Goal: Find specific page/section: Find specific page/section

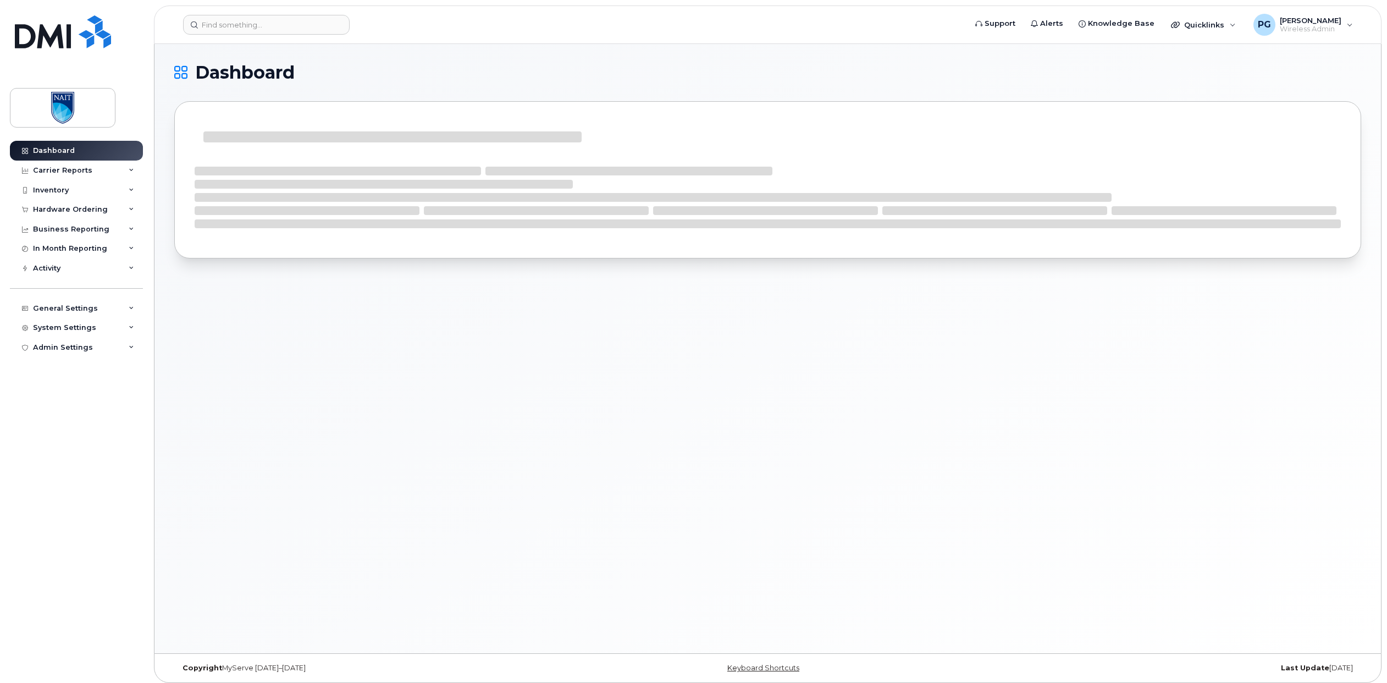
click at [273, 35] on header "Support Alerts Knowledge Base Quicklinks Suspend / Cancel Device Change SIM Car…" at bounding box center [768, 24] width 1228 height 38
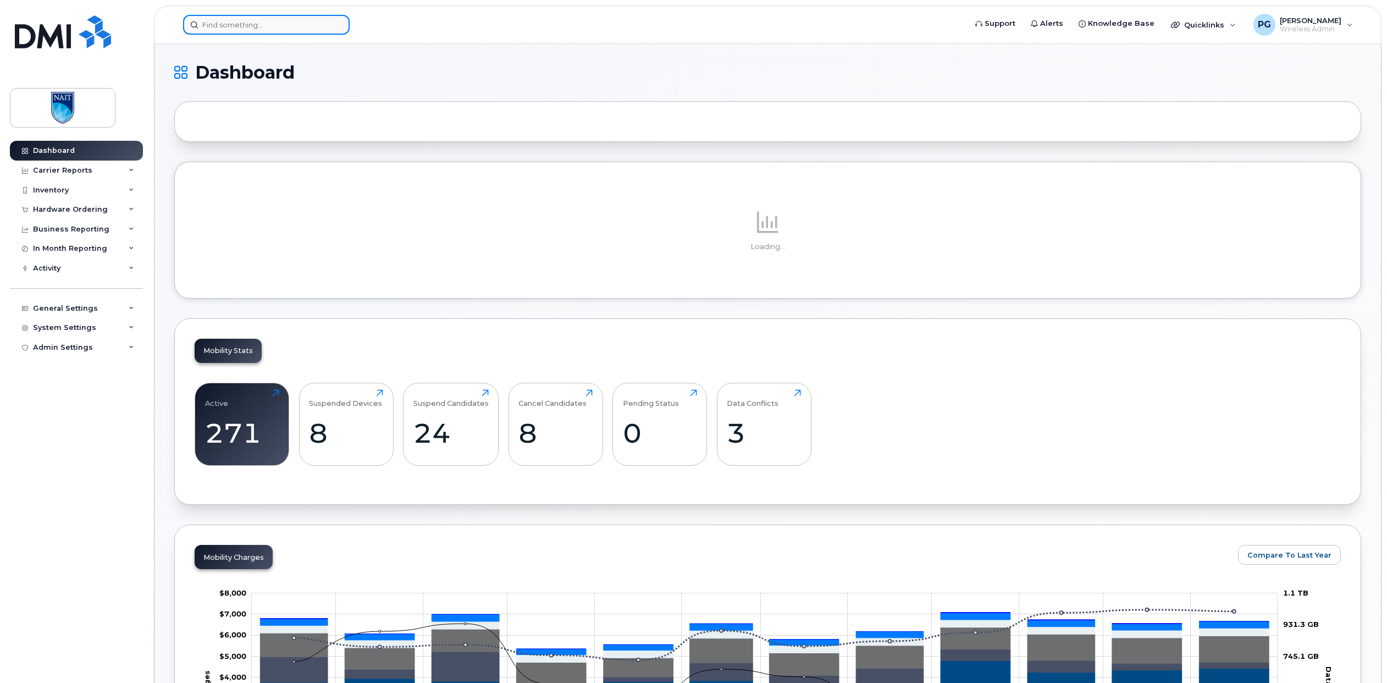
click at [274, 27] on input at bounding box center [266, 25] width 167 height 20
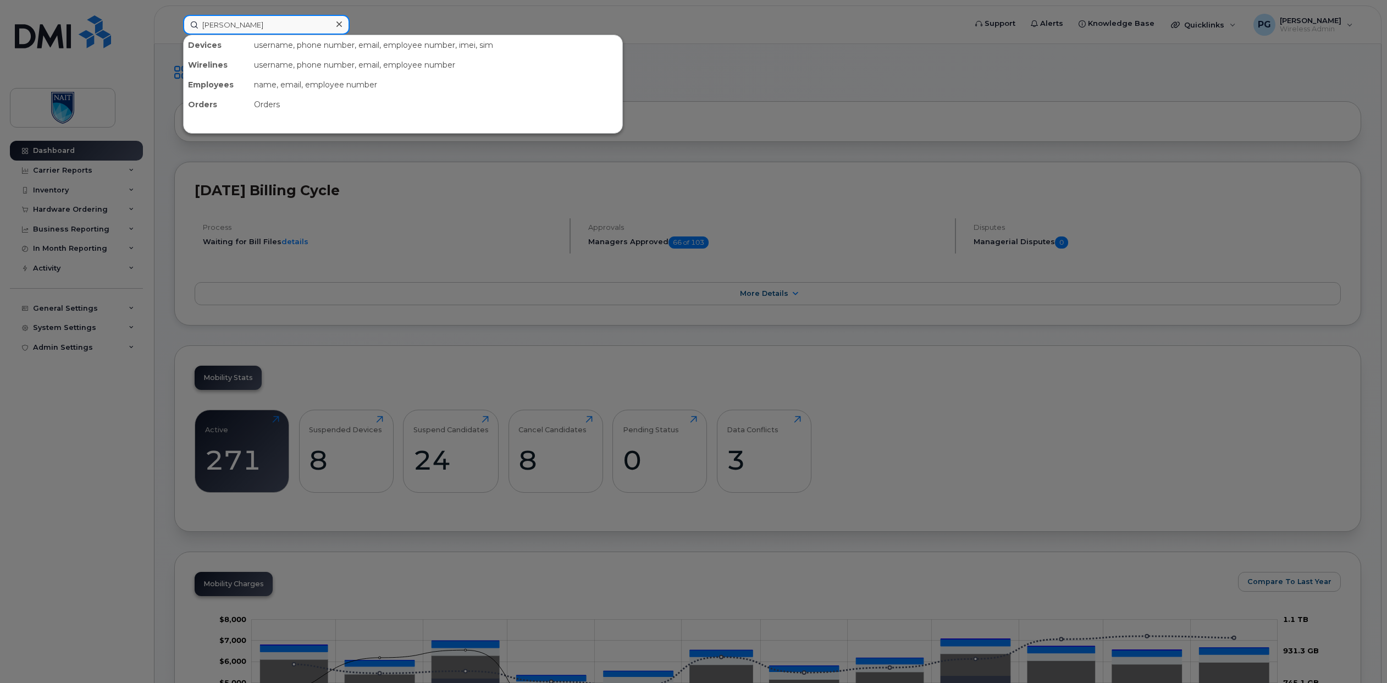
type input "[PERSON_NAME]"
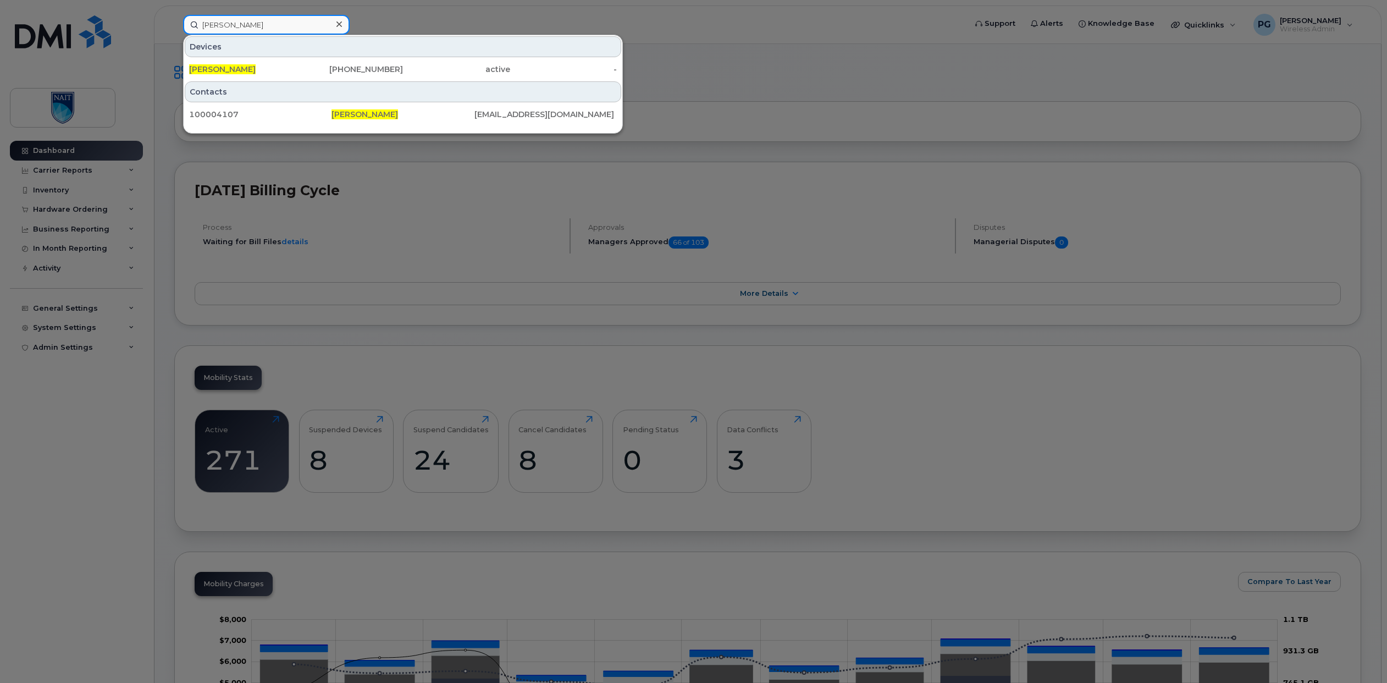
drag, startPoint x: 241, startPoint y: 32, endPoint x: 178, endPoint y: 28, distance: 63.3
click at [178, 29] on div "[PERSON_NAME] Devices [PERSON_NAME] [PHONE_NUMBER] active - Contacts 100004107 …" at bounding box center [570, 25] width 793 height 20
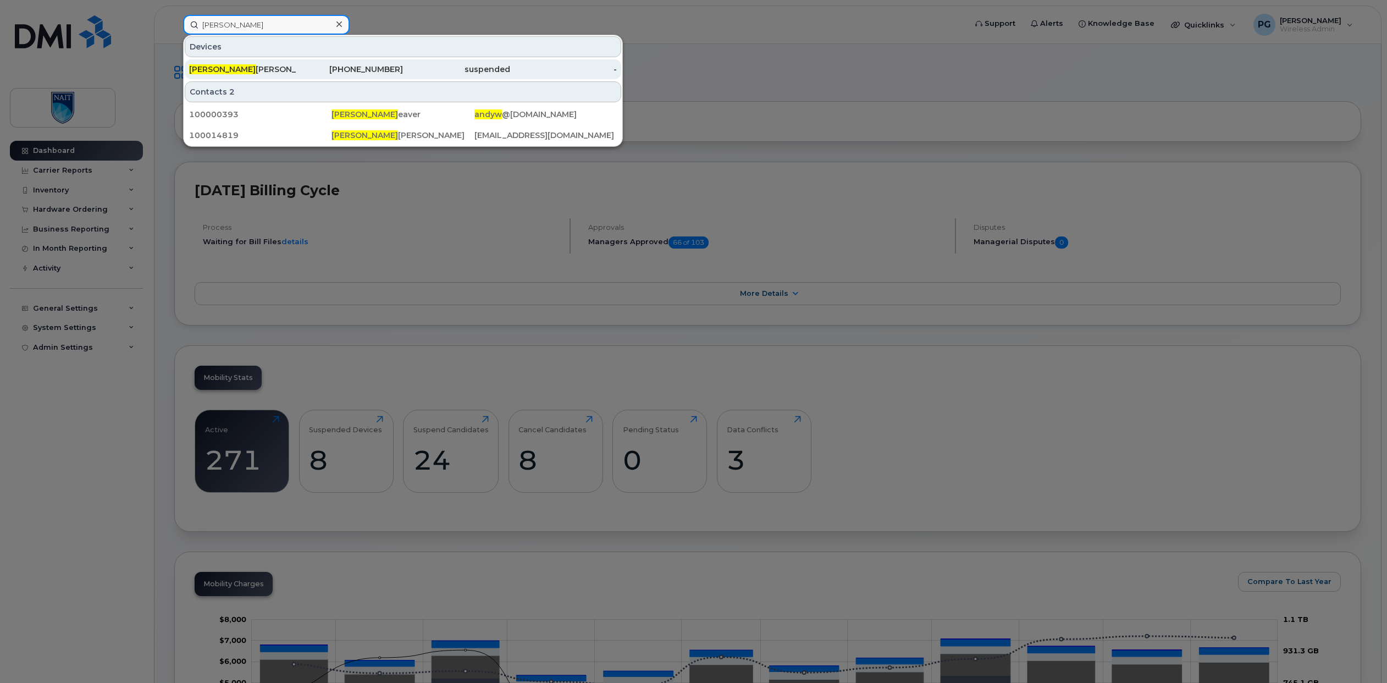
type input "[PERSON_NAME]"
click at [211, 69] on span "[PERSON_NAME]" at bounding box center [222, 69] width 67 height 10
